Goal: Navigation & Orientation: Find specific page/section

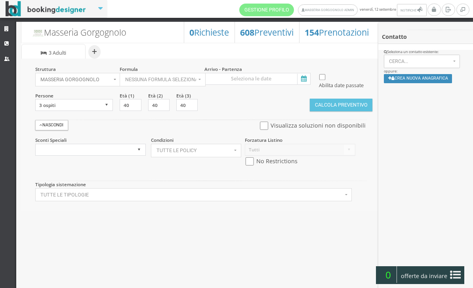
select select
click at [9, 41] on icon at bounding box center [7, 43] width 6 height 5
select select
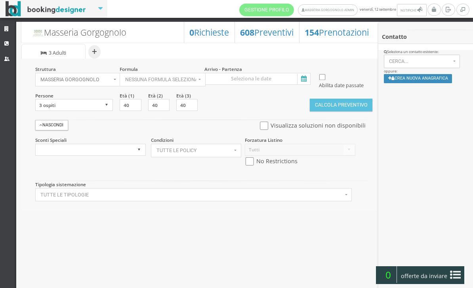
select select
click at [8, 28] on icon at bounding box center [7, 29] width 6 height 5
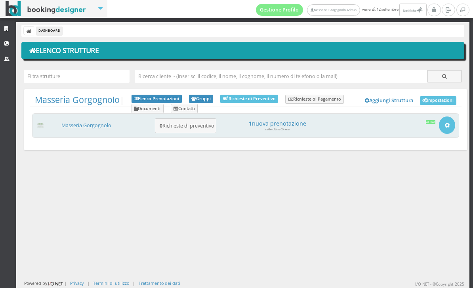
click at [288, 128] on small "nelle ultime 24 ore" at bounding box center [277, 130] width 24 height 4
click at [284, 124] on h4 "1 nuova prenotazione" at bounding box center [277, 123] width 110 height 7
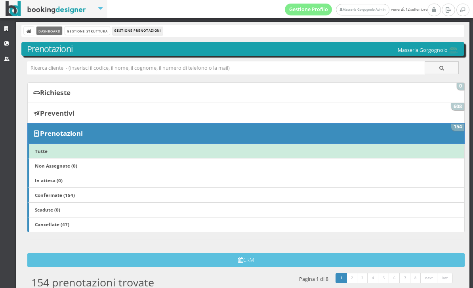
click at [48, 32] on link "Dashboard" at bounding box center [49, 31] width 26 height 8
